Goal: Task Accomplishment & Management: Use online tool/utility

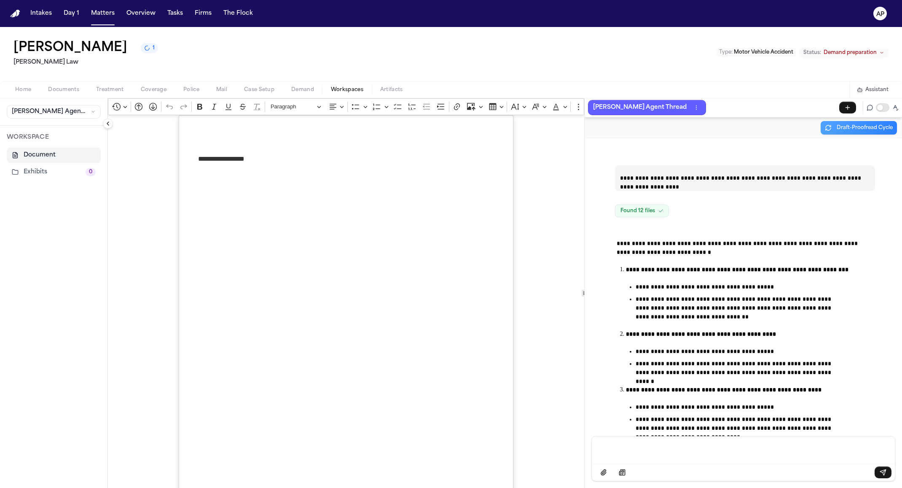
scroll to position [23505, 0]
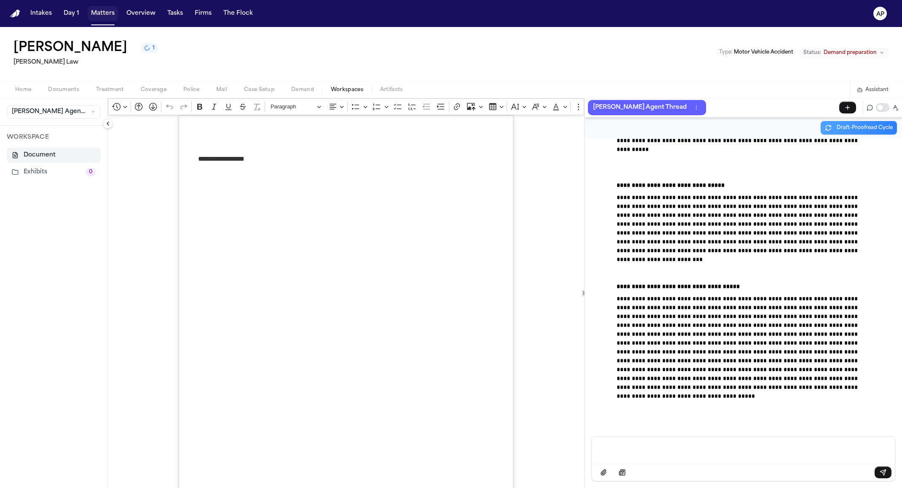
click at [105, 12] on button "Matters" at bounding box center [103, 13] width 30 height 15
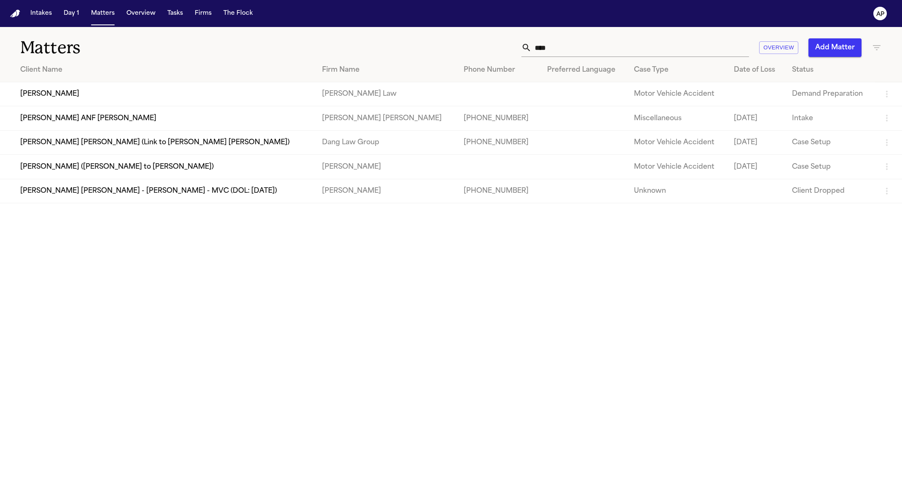
click at [88, 78] on th "Client Name" at bounding box center [157, 70] width 315 height 24
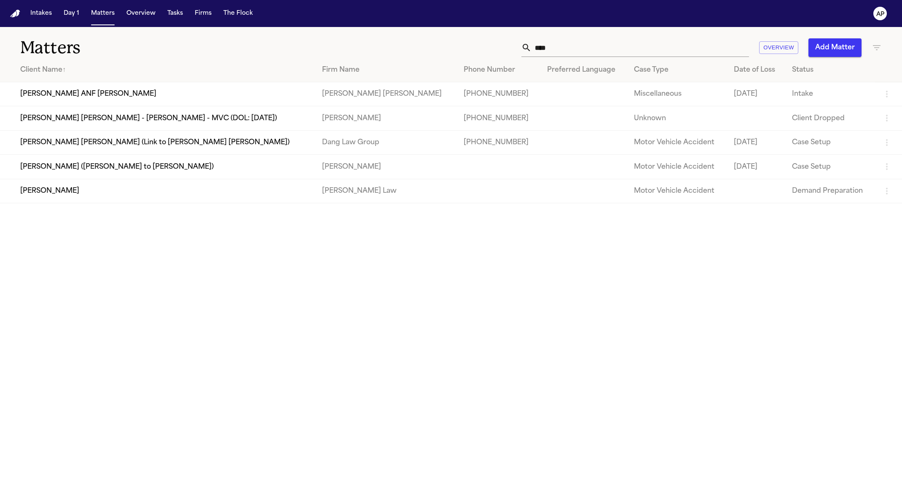
click at [66, 62] on th "Client Name ↑" at bounding box center [157, 70] width 315 height 24
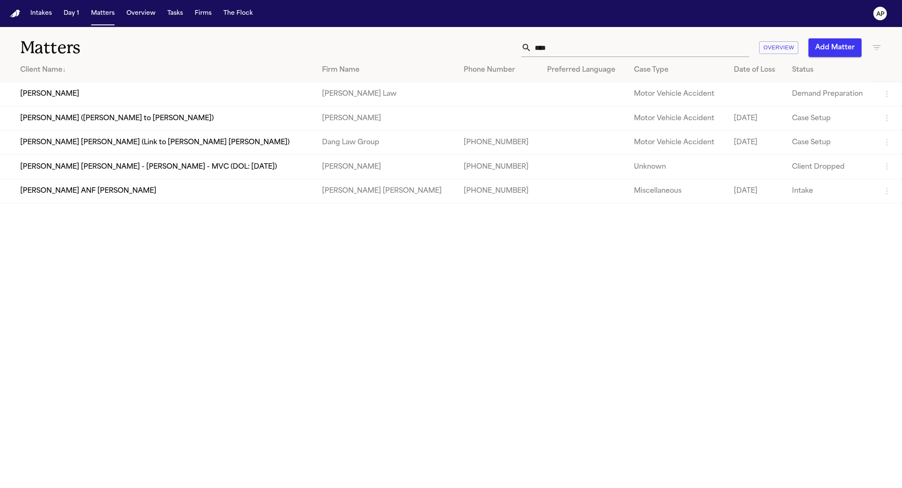
click at [84, 88] on td "[PERSON_NAME]" at bounding box center [157, 94] width 315 height 24
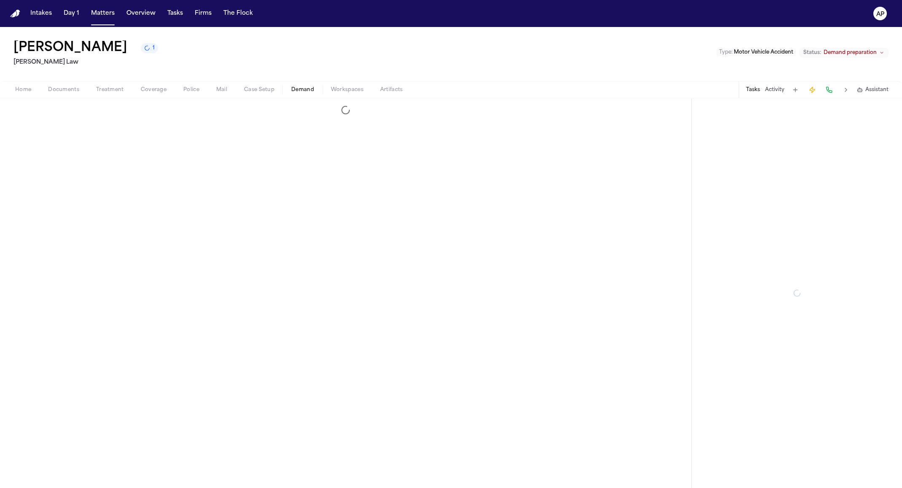
click at [311, 93] on span "Demand" at bounding box center [302, 89] width 23 height 7
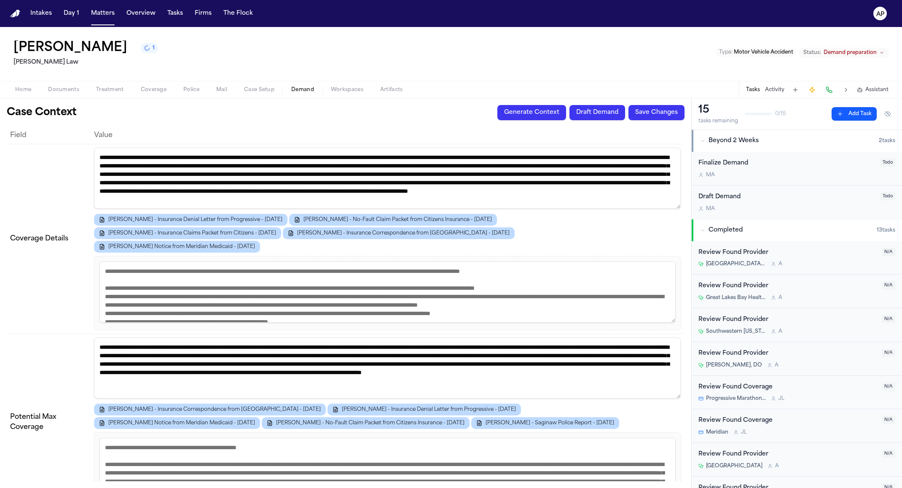
click at [348, 86] on span "Workspaces" at bounding box center [347, 89] width 32 height 7
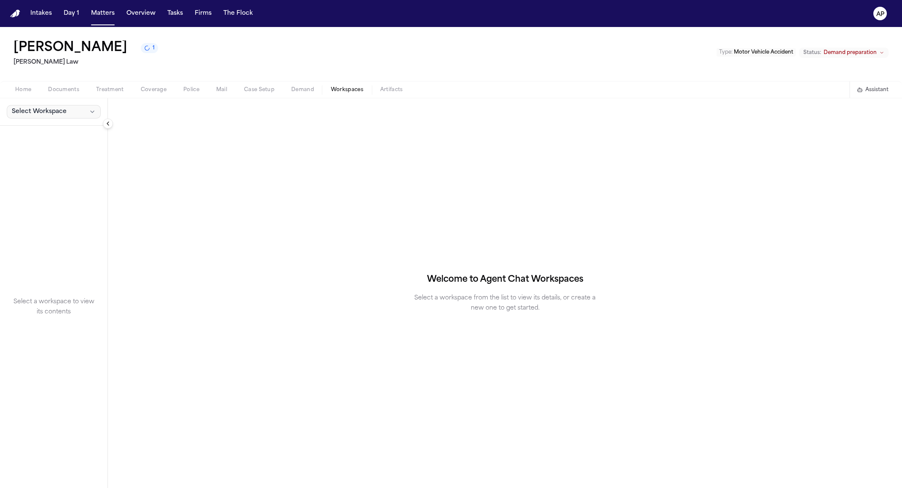
click at [72, 110] on button "Select Workspace" at bounding box center [54, 111] width 94 height 13
click at [57, 129] on span "[PERSON_NAME] Agent Demand" at bounding box center [59, 130] width 98 height 8
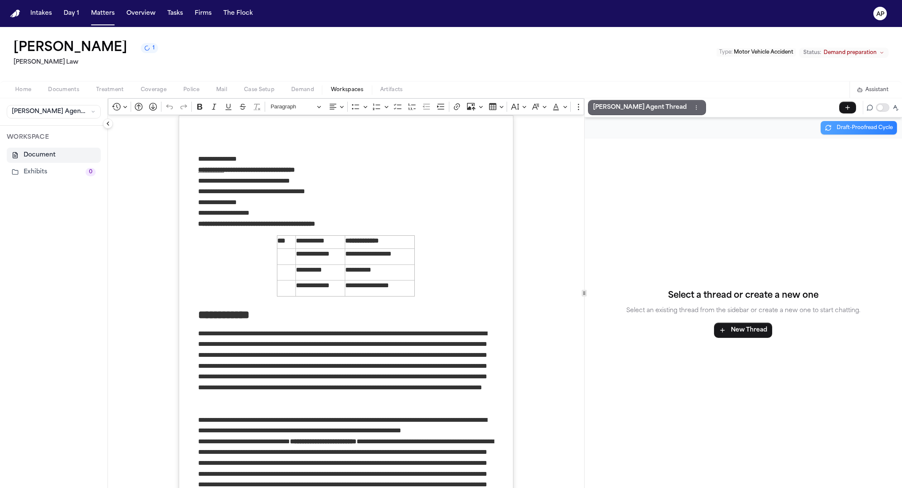
click at [621, 105] on p "[PERSON_NAME] Agent Thread" at bounding box center [640, 107] width 94 height 10
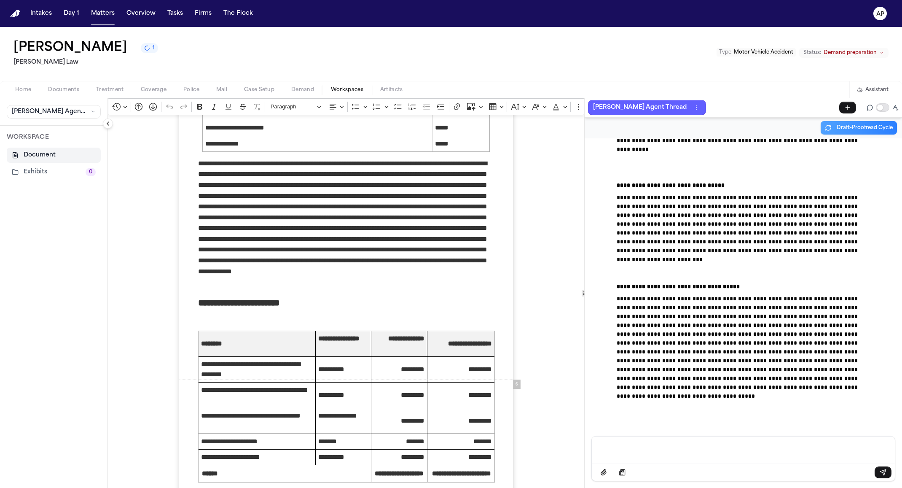
scroll to position [1775, 0]
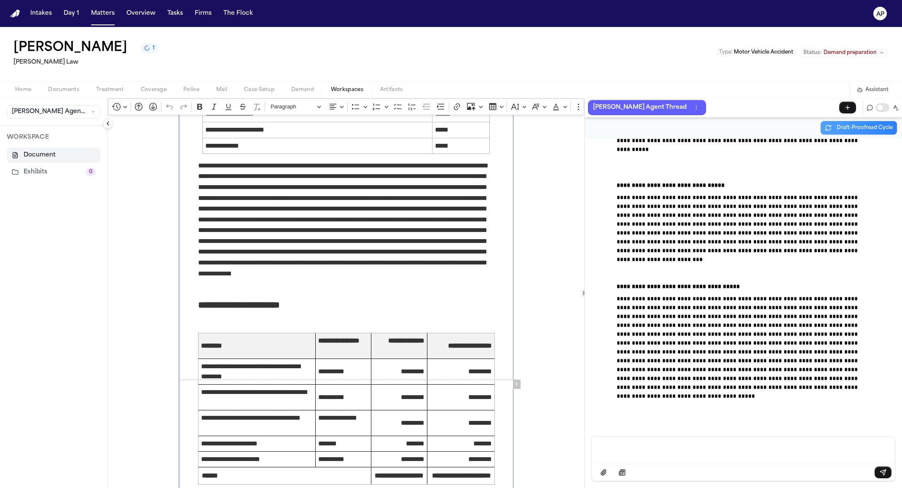
click at [332, 176] on p "Rich Text Editor. Editing area: main. Press ⌥0 for help." at bounding box center [346, 224] width 296 height 129
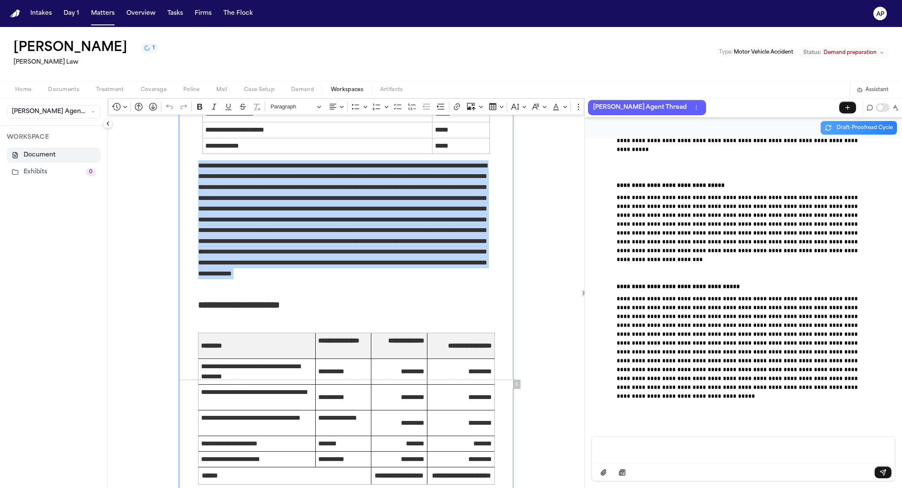
click at [332, 176] on p "Rich Text Editor. Editing area: main. Press ⌥0 for help." at bounding box center [346, 224] width 296 height 129
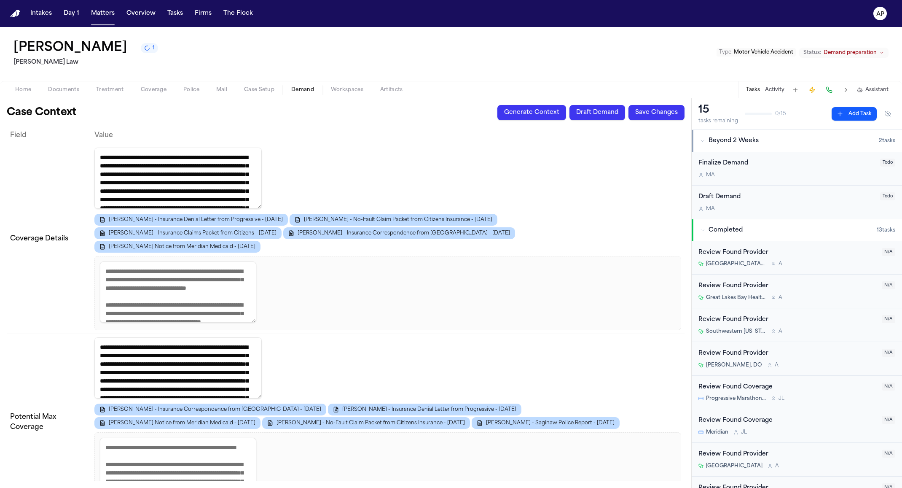
click at [295, 88] on span "Demand" at bounding box center [302, 89] width 23 height 7
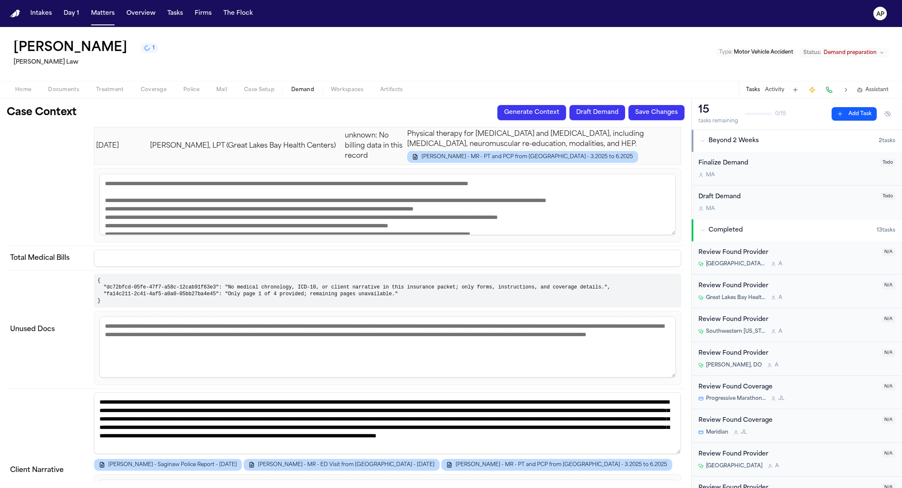
scroll to position [1606, 0]
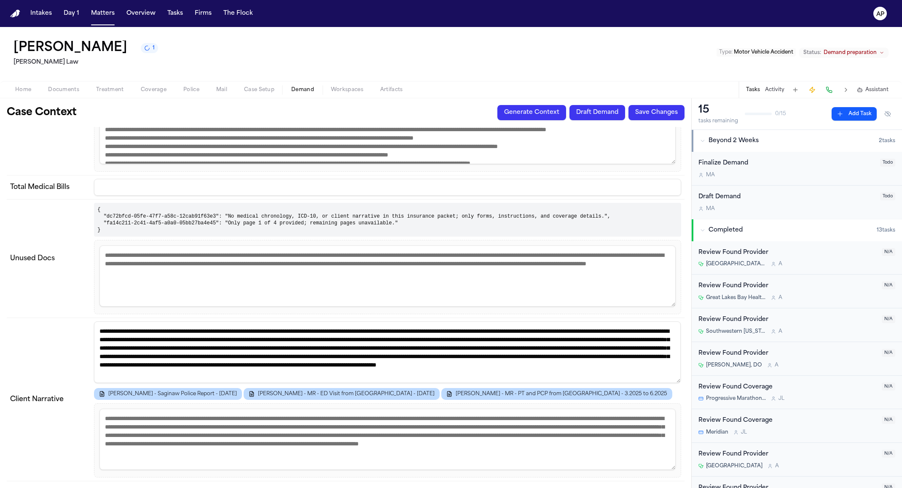
click at [269, 220] on pre "{ "dc72bfcd-05fe-47f7-a58c-12cab91f63e3": "No medical chronology, ICD-10, or cl…" at bounding box center [387, 220] width 587 height 34
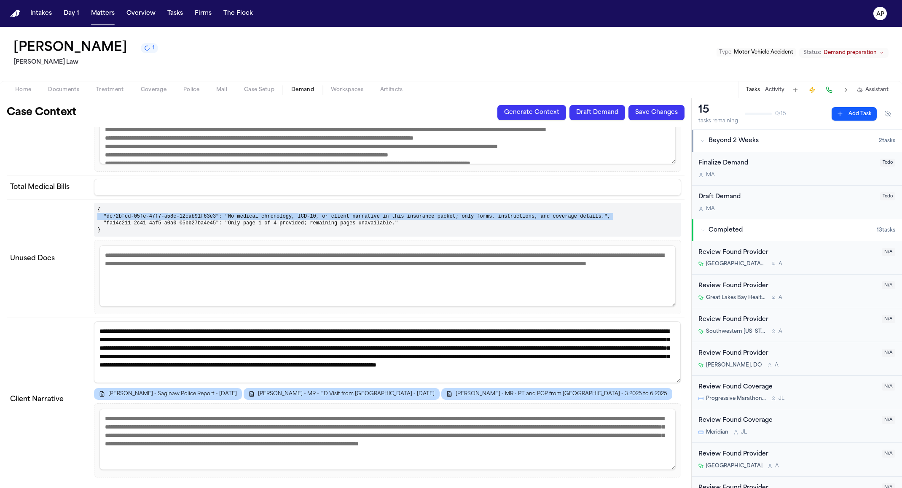
click at [269, 220] on pre "{ "dc72bfcd-05fe-47f7-a58c-12cab91f63e3": "No medical chronology, ICD-10, or cl…" at bounding box center [387, 220] width 587 height 34
click at [296, 86] on span "Demand" at bounding box center [302, 89] width 23 height 7
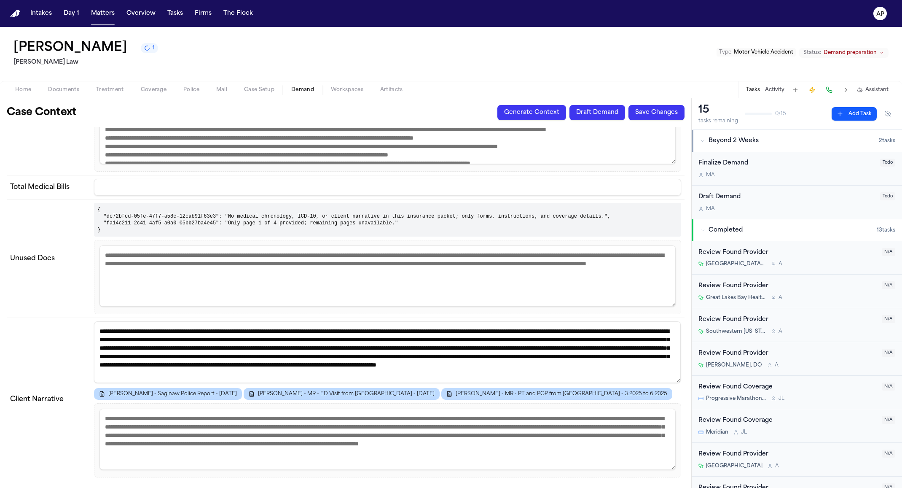
click at [352, 82] on div "Home Documents Treatment Coverage Police Mail Case Setup Demand Workspaces Arti…" at bounding box center [451, 89] width 902 height 17
click at [347, 84] on div "Home Documents Treatment Coverage Police Mail Case Setup Demand Workspaces Arti…" at bounding box center [451, 89] width 902 height 17
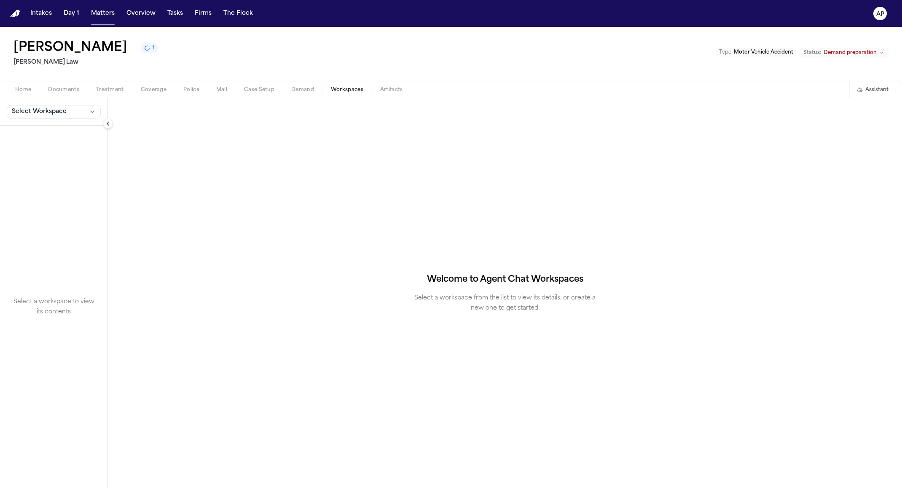
click at [343, 85] on button "Workspaces" at bounding box center [346, 90] width 49 height 10
click at [69, 99] on div "Select Workspace" at bounding box center [53, 111] width 107 height 27
click at [69, 113] on button "Select Workspace" at bounding box center [54, 111] width 94 height 13
click at [62, 123] on button "[PERSON_NAME] Agent Demand" at bounding box center [66, 129] width 122 height 13
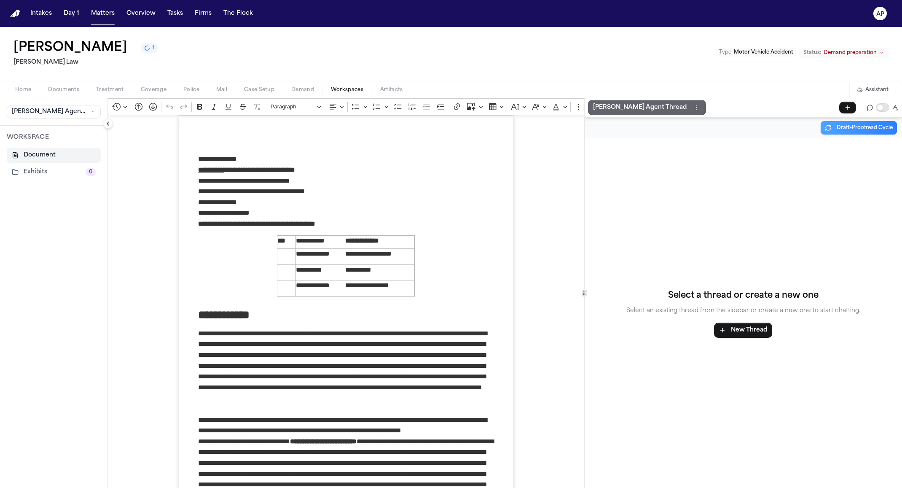
click at [627, 104] on p "[PERSON_NAME] Agent Thread" at bounding box center [640, 107] width 94 height 10
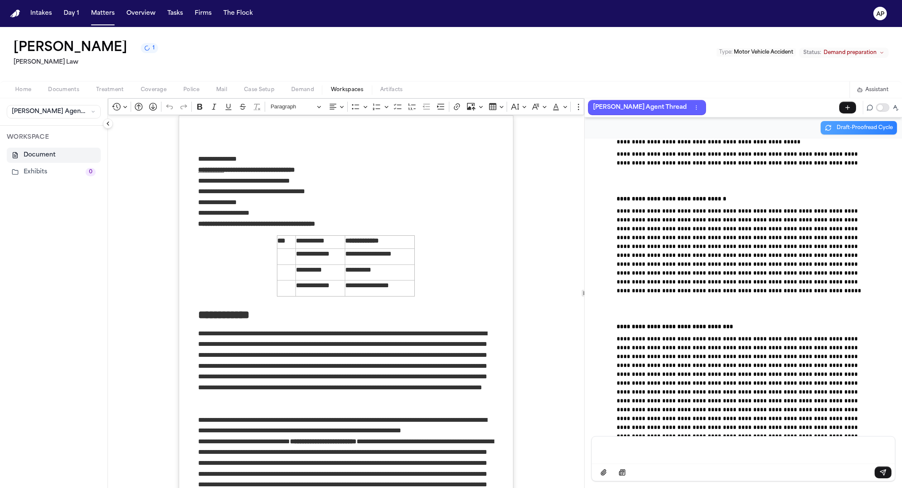
scroll to position [22987, 0]
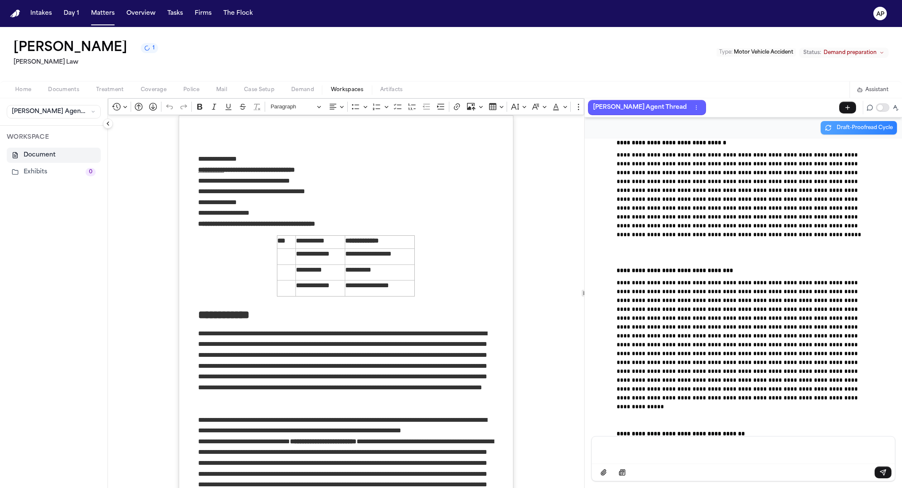
click at [639, 450] on p "Message input" at bounding box center [743, 449] width 283 height 8
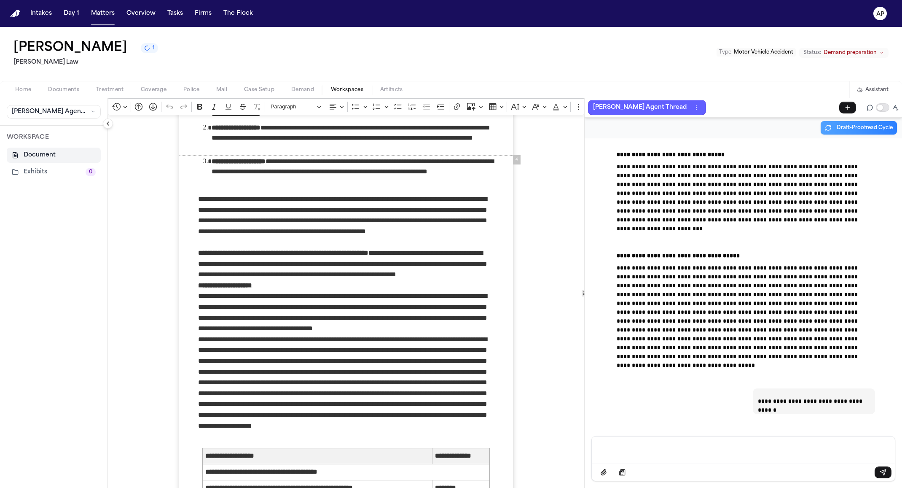
scroll to position [23541, 0]
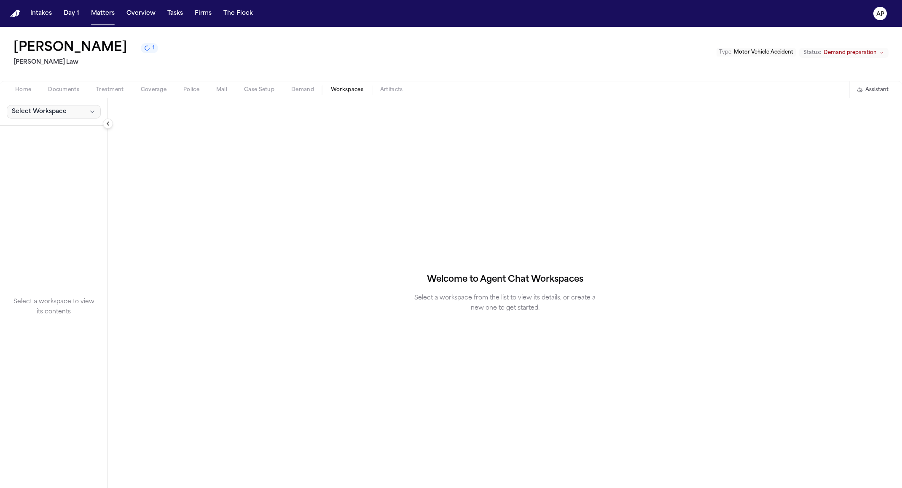
click at [70, 116] on button "Select Workspace" at bounding box center [54, 111] width 94 height 13
click at [64, 127] on span "[PERSON_NAME] Agent Demand" at bounding box center [59, 130] width 98 height 8
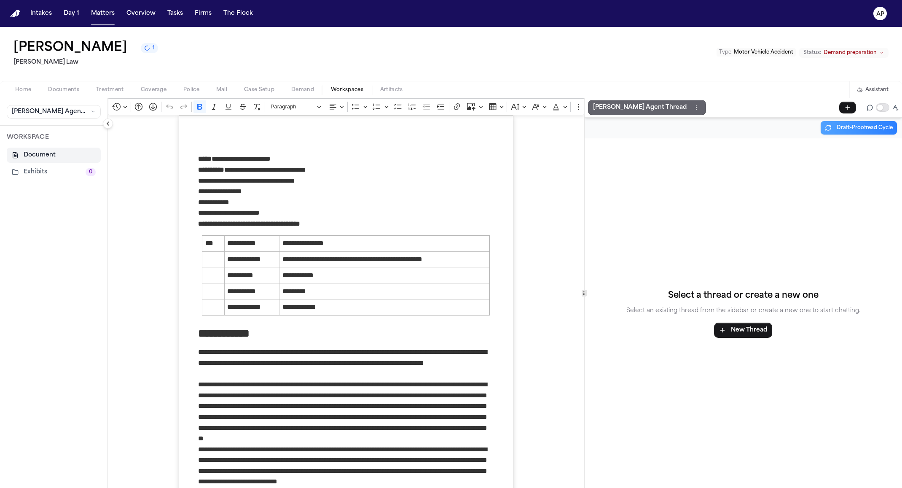
click at [596, 108] on p "[PERSON_NAME] Agent Thread" at bounding box center [640, 107] width 94 height 10
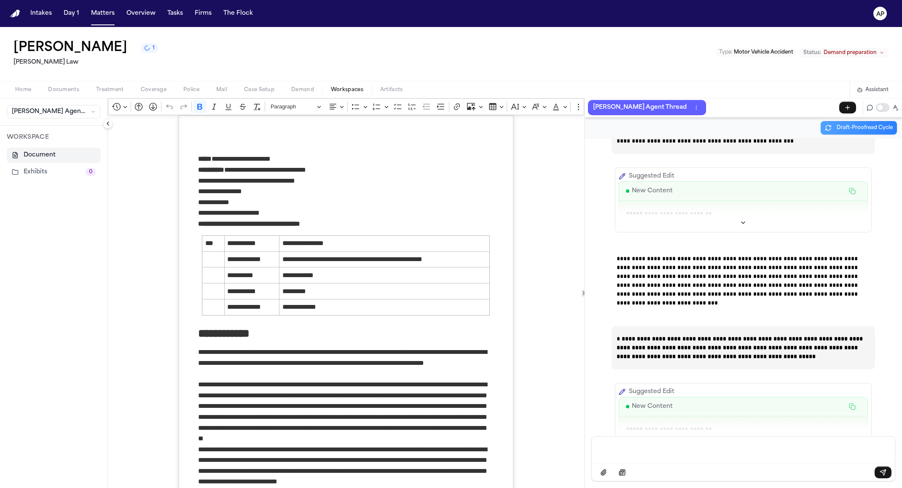
scroll to position [30732, 0]
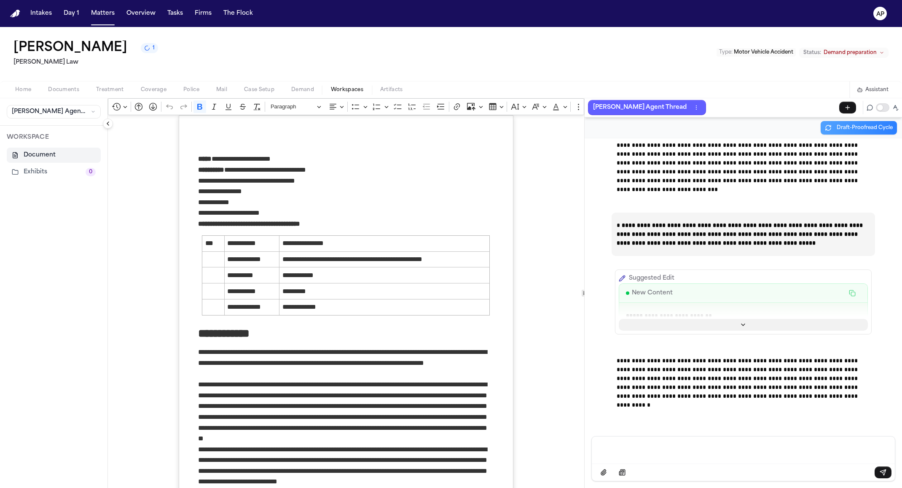
click at [754, 327] on button "Show more" at bounding box center [743, 325] width 249 height 12
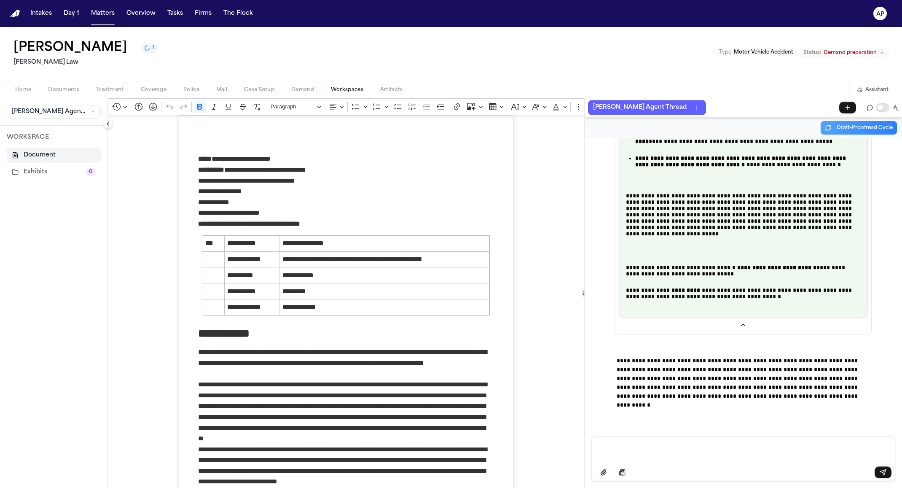
scroll to position [41041, 0]
click at [707, 452] on p "Message input" at bounding box center [743, 449] width 283 height 8
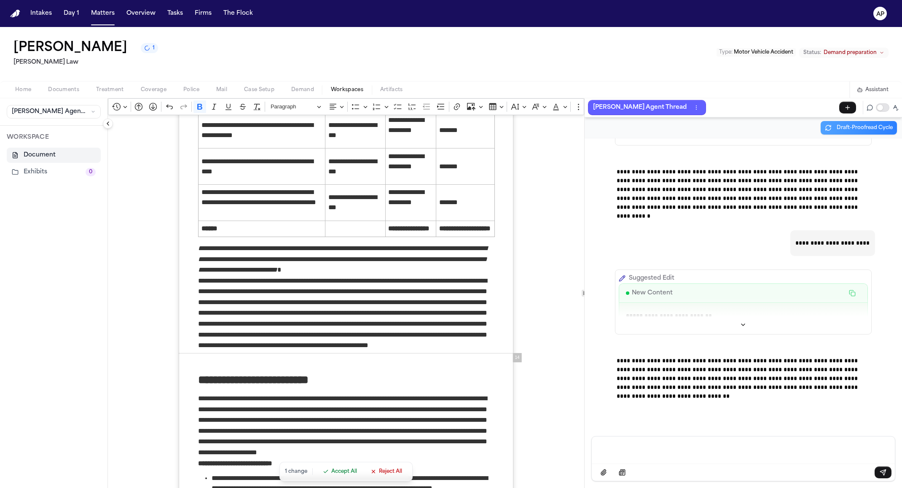
scroll to position [4855, 0]
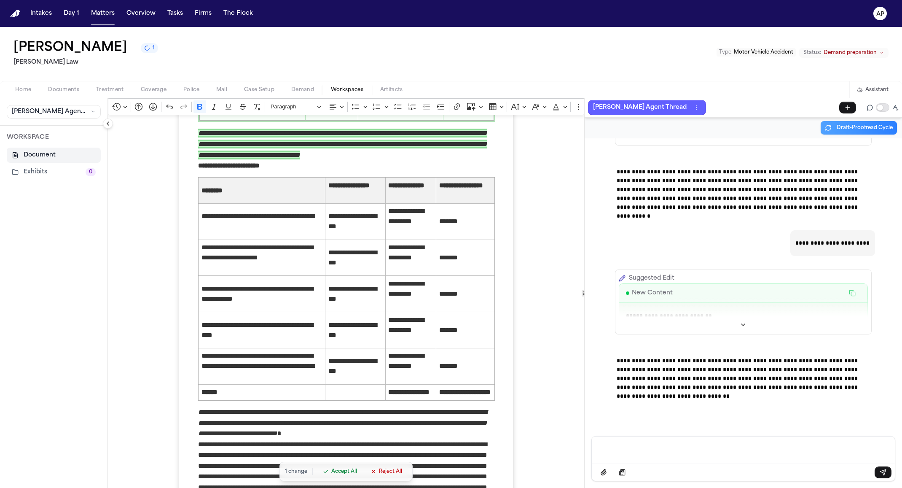
click at [338, 468] on span "Accept All" at bounding box center [344, 471] width 26 height 7
